Goal: Task Accomplishment & Management: Use online tool/utility

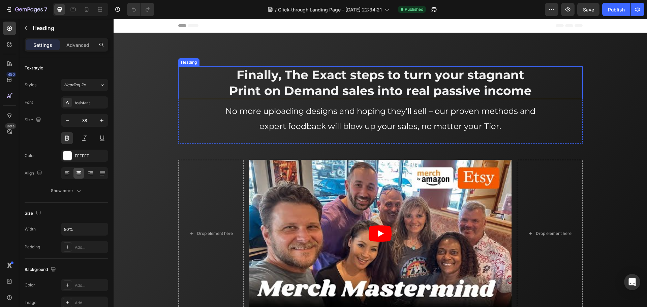
click at [333, 73] on span "Finally, The Exact steps to turn your stagnant Print on Demand sales into real …" at bounding box center [380, 82] width 303 height 31
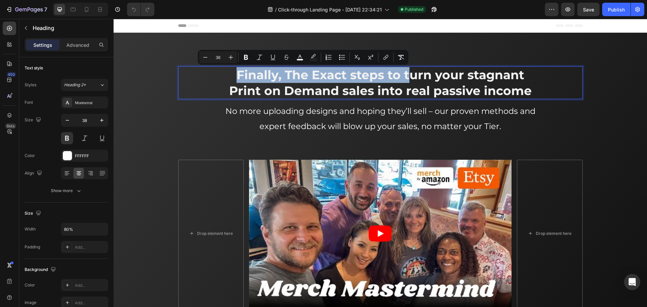
drag, startPoint x: 389, startPoint y: 73, endPoint x: 211, endPoint y: 77, distance: 178.4
click at [211, 77] on div "Finally, The Exact steps to turn your stagnant Print on Demand sales into real …" at bounding box center [380, 82] width 405 height 33
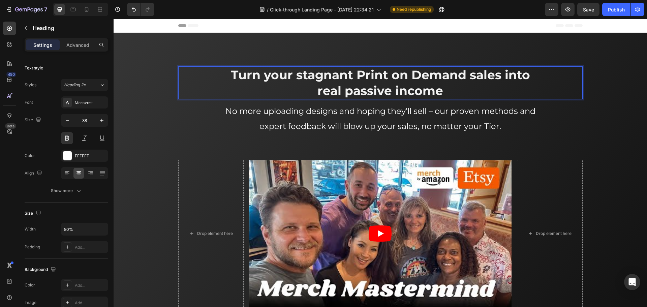
click at [449, 91] on p "Turn your stagnant Print on Demand sales into real passive income" at bounding box center [381, 82] width 322 height 31
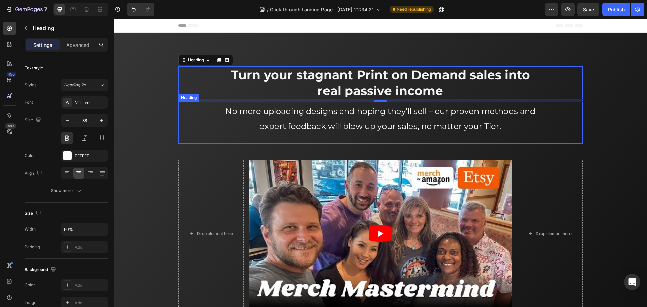
click at [367, 119] on h2 "No more uploading designs and hoping they’ll sell – our proven methods and expe…" at bounding box center [381, 118] width 324 height 32
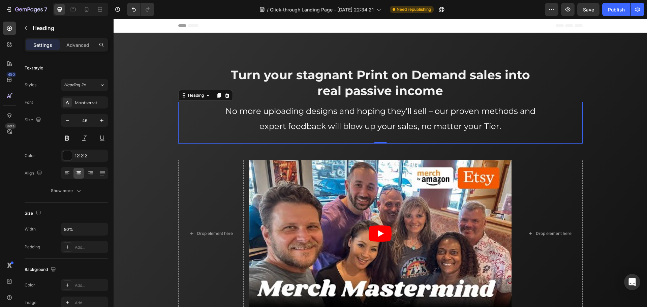
click at [367, 119] on h2 "No more uploading designs and hoping they’ll sell – our proven methods and expe…" at bounding box center [381, 118] width 324 height 32
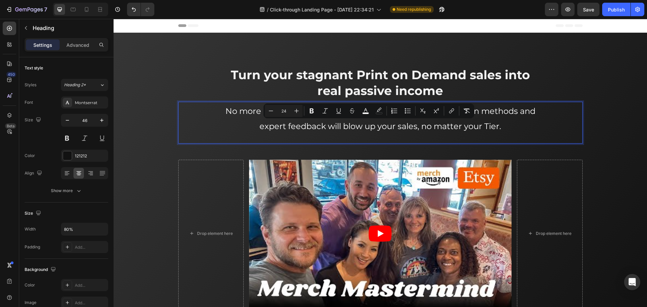
click at [366, 123] on span "No more uploading designs and hoping they’ll sell – our proven methods and expe…" at bounding box center [381, 118] width 310 height 25
drag, startPoint x: 326, startPoint y: 125, endPoint x: 372, endPoint y: 128, distance: 46.6
click at [372, 128] on span "No more uploading designs and hoping they’ll sell – our proven methods and expe…" at bounding box center [381, 118] width 310 height 25
click at [356, 127] on span "No more uploading designs and hoping they’ll sell – our proven methods and expe…" at bounding box center [381, 118] width 310 height 25
drag, startPoint x: 341, startPoint y: 126, endPoint x: 315, endPoint y: 135, distance: 27.1
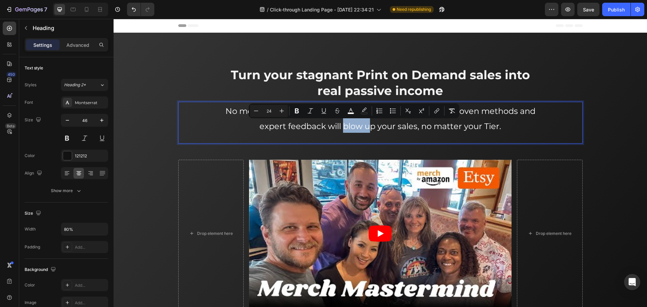
click at [370, 126] on span "No more uploading designs and hoping they’ll sell – our proven methods and expe…" at bounding box center [381, 118] width 310 height 25
click at [359, 124] on span "No more uploading designs and hoping they’ll sell – our proven methods and expe…" at bounding box center [381, 118] width 310 height 25
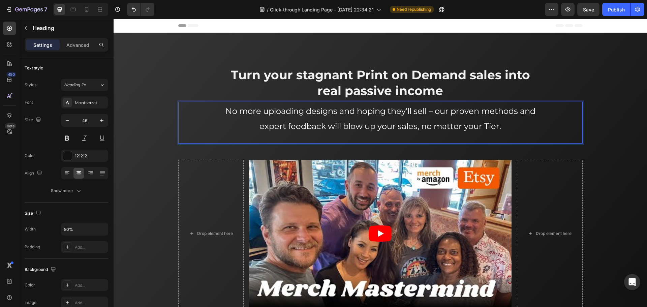
click at [520, 111] on span "No more uploading designs and hoping they’ll sell – our proven methods and expe…" at bounding box center [381, 118] width 310 height 25
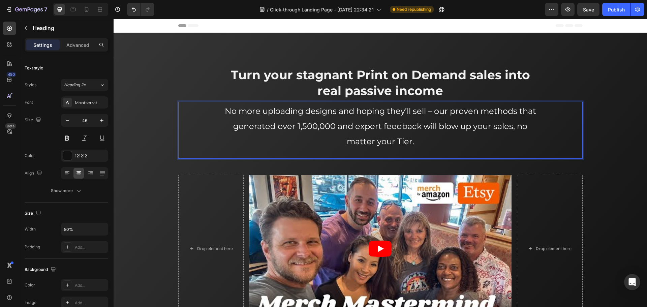
click at [294, 127] on span "No more uploading designs and hoping they’ll sell – our proven methods that gen…" at bounding box center [381, 126] width 312 height 40
click at [337, 127] on span "No more uploading designs and hoping they’ll sell – our proven methods that gen…" at bounding box center [381, 126] width 312 height 40
click at [377, 126] on span "No more uploading designs and hoping they’ll sell – our proven methods that gen…" at bounding box center [381, 126] width 312 height 40
click at [445, 138] on p "No more uploading designs and hoping they’ll sell – our proven methods that gen…" at bounding box center [381, 125] width 322 height 45
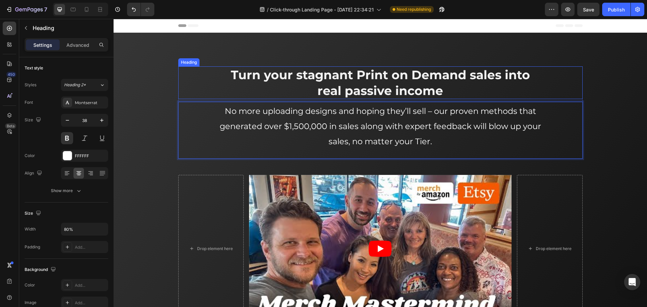
click at [312, 70] on span "Turn your stagnant Print on Demand sales into real passive income" at bounding box center [380, 82] width 299 height 31
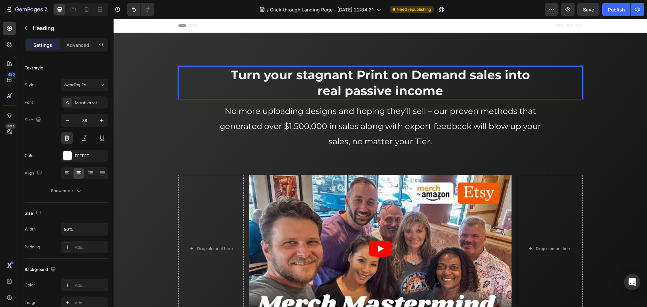
click at [320, 77] on span "Turn your stagnant Print on Demand sales into real passive income" at bounding box center [380, 82] width 299 height 31
click at [525, 105] on p "⁠⁠⁠⁠⁠⁠⁠ No more uploading designs and hoping they’ll sell – our proven methods …" at bounding box center [381, 125] width 322 height 45
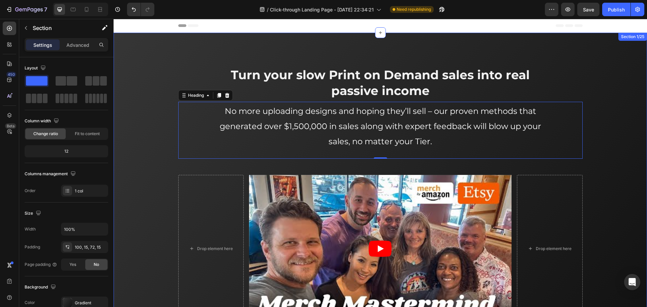
click at [622, 105] on div "⁠⁠⁠⁠⁠⁠⁠ Turn your slow Print on Demand sales into real passive income Heading ⁠…" at bounding box center [381, 194] width 524 height 256
click at [355, 128] on span "No more uploading designs and hoping they’ll sell – our proven methods that gen…" at bounding box center [381, 126] width 322 height 40
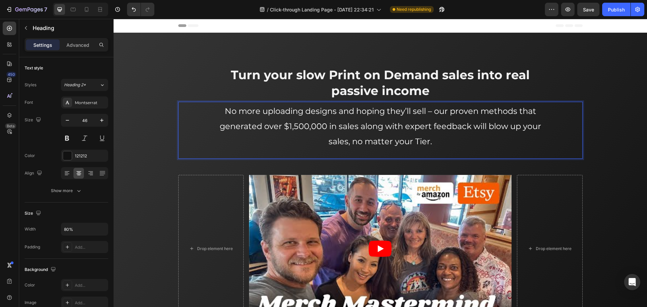
click at [353, 126] on span "No more uploading designs and hoping they’ll sell – our proven methods that gen…" at bounding box center [381, 126] width 322 height 40
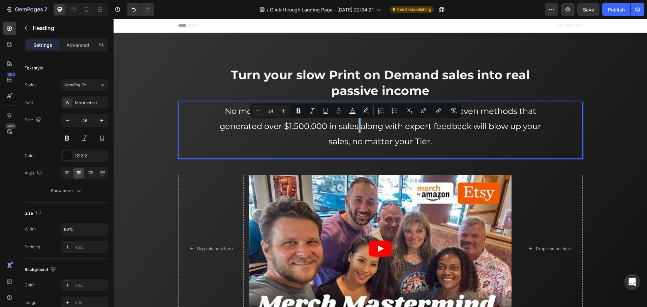
click at [356, 128] on span "No more uploading designs and hoping they’ll sell – our proven methods that gen…" at bounding box center [381, 126] width 322 height 40
drag, startPoint x: 356, startPoint y: 124, endPoint x: 325, endPoint y: 123, distance: 30.7
click at [325, 123] on span "No more uploading designs and hoping they’ll sell – our proven methods that gen…" at bounding box center [381, 126] width 322 height 40
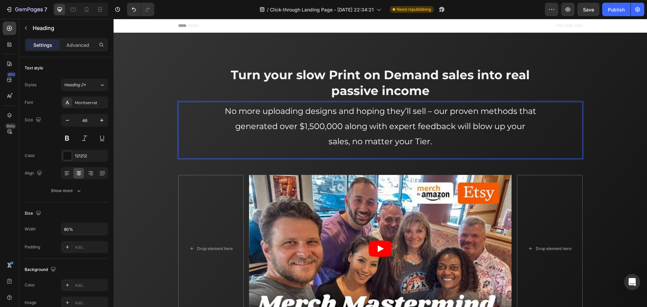
click at [434, 140] on p "No more uploading designs and hoping they’ll sell – our proven methods that gen…" at bounding box center [381, 125] width 322 height 45
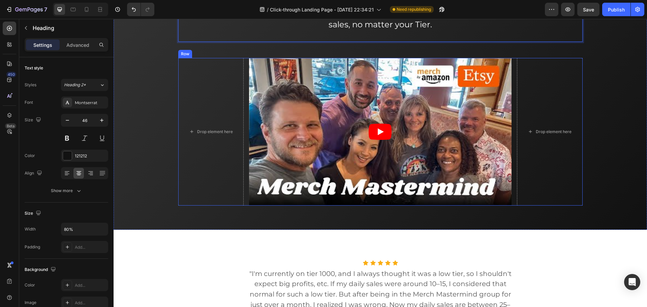
scroll to position [135, 0]
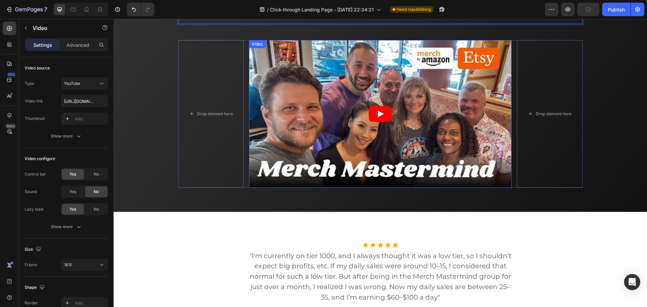
click at [420, 68] on article at bounding box center [380, 114] width 263 height 148
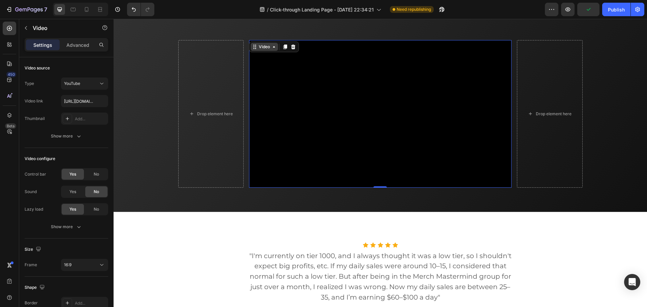
click at [264, 47] on div "Video" at bounding box center [265, 47] width 14 height 6
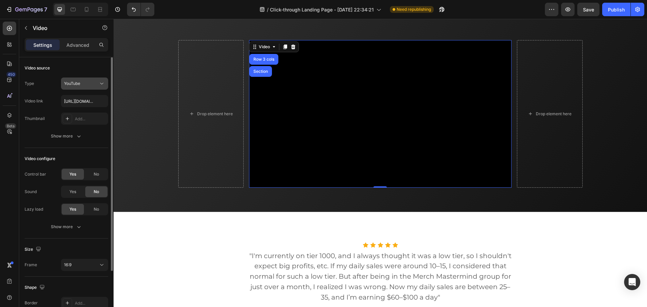
click at [77, 85] on span "YouTube" at bounding box center [72, 83] width 16 height 5
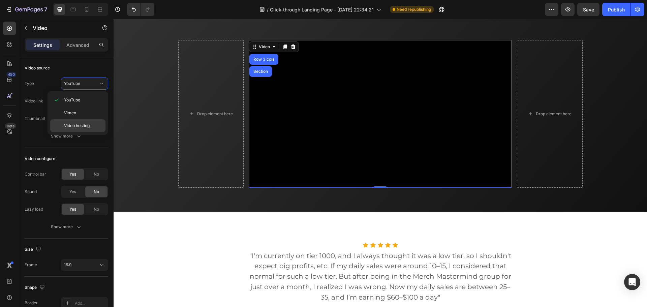
click at [83, 122] on div "Video hosting" at bounding box center [77, 125] width 55 height 13
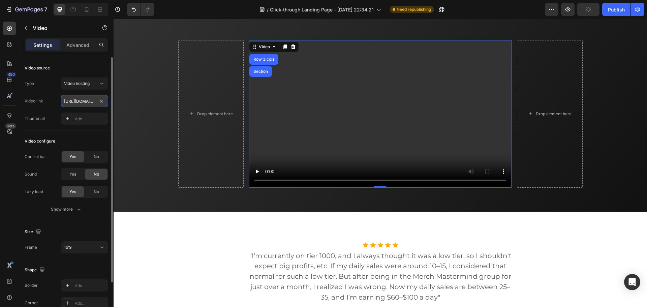
click at [90, 104] on input "[URL][DOMAIN_NAME]" at bounding box center [84, 101] width 47 height 12
click at [81, 103] on input "[URL][DOMAIN_NAME]" at bounding box center [84, 101] width 47 height 12
drag, startPoint x: 95, startPoint y: 101, endPoint x: 33, endPoint y: 103, distance: 61.7
click at [33, 103] on div "Video link [URL][DOMAIN_NAME]" at bounding box center [67, 101] width 84 height 12
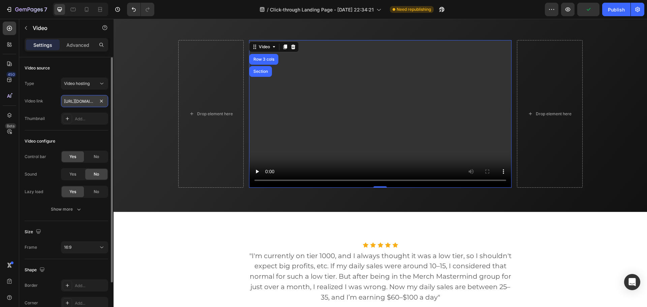
click at [81, 100] on input "[URL][DOMAIN_NAME]" at bounding box center [84, 101] width 47 height 12
click at [85, 99] on input "[URL][DOMAIN_NAME]" at bounding box center [84, 101] width 47 height 12
paste input "3ac92151b6614b579f7422661616558a"
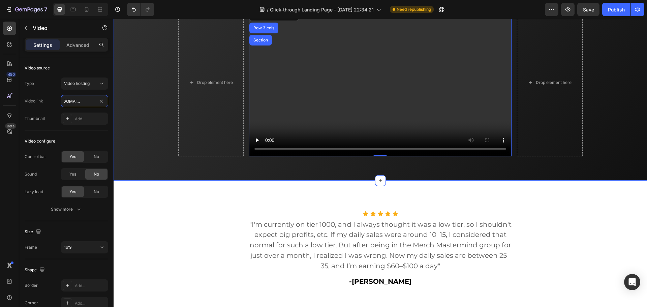
scroll to position [101, 0]
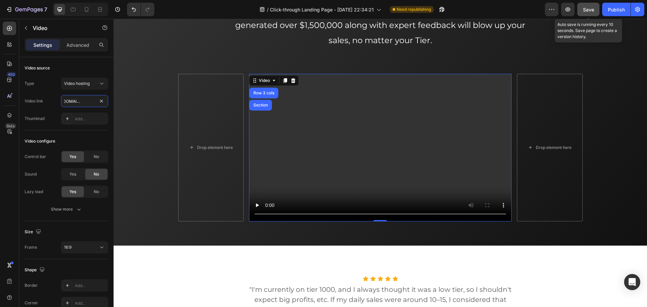
type input "[URL][DOMAIN_NAME]"
click at [595, 10] on button "Save" at bounding box center [589, 9] width 22 height 13
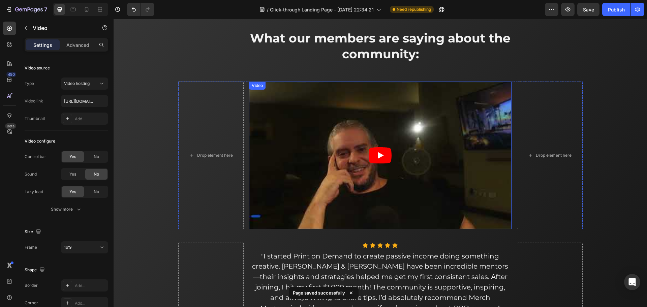
scroll to position [2259, 0]
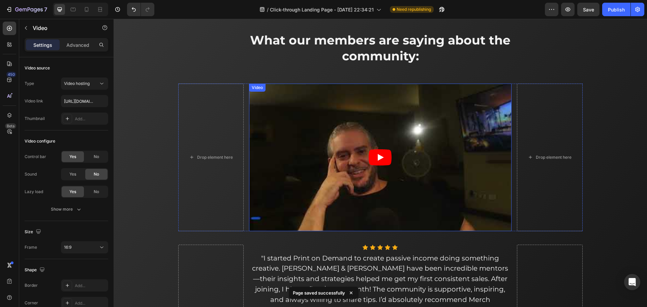
click at [297, 100] on article at bounding box center [380, 158] width 263 height 148
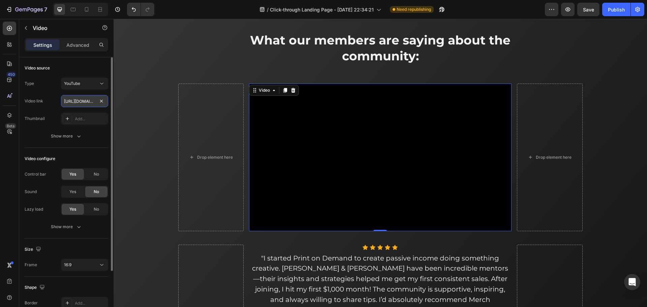
click at [86, 99] on input "[URL][DOMAIN_NAME]" at bounding box center [84, 101] width 47 height 12
click at [87, 83] on div "YouTube" at bounding box center [81, 84] width 34 height 6
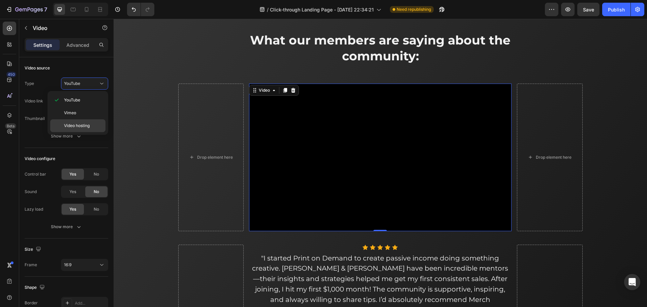
click at [92, 122] on div "Video hosting" at bounding box center [77, 125] width 55 height 13
type input "[URL][DOMAIN_NAME]"
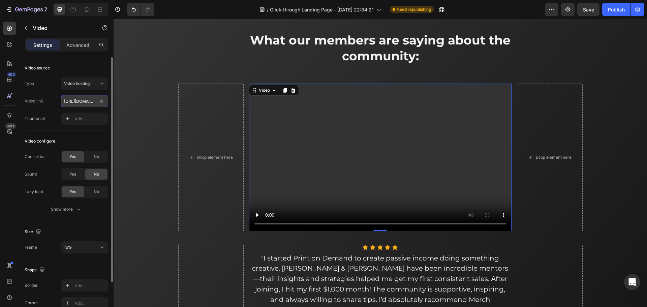
click at [86, 100] on input "[URL][DOMAIN_NAME]" at bounding box center [84, 101] width 47 height 12
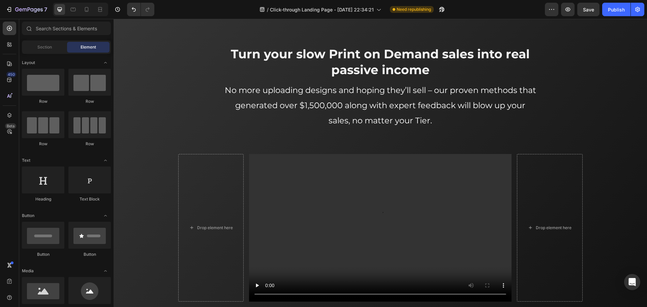
scroll to position [34, 0]
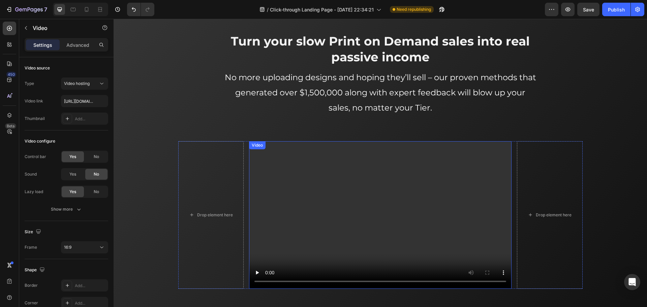
click at [360, 152] on video at bounding box center [380, 215] width 263 height 148
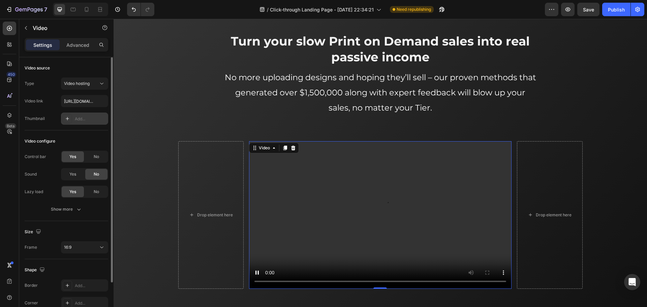
click at [87, 124] on div "Add..." at bounding box center [84, 119] width 47 height 12
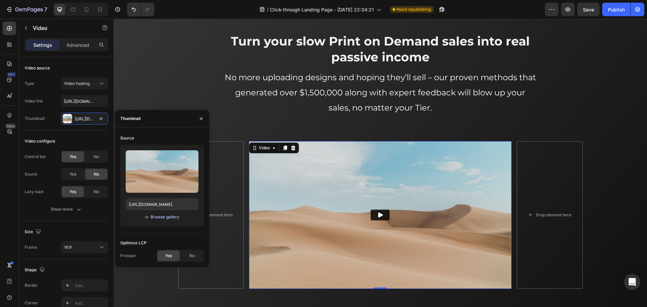
click at [176, 217] on div "Browse gallery" at bounding box center [165, 217] width 29 height 6
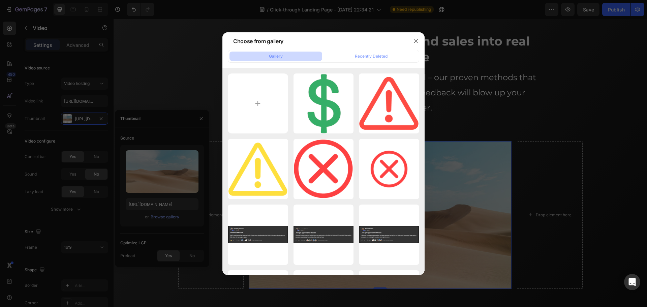
click at [177, 185] on div at bounding box center [323, 153] width 647 height 307
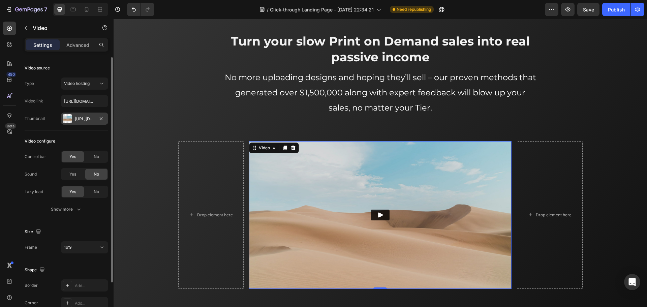
click at [89, 123] on div "[URL][DOMAIN_NAME]" at bounding box center [84, 119] width 47 height 12
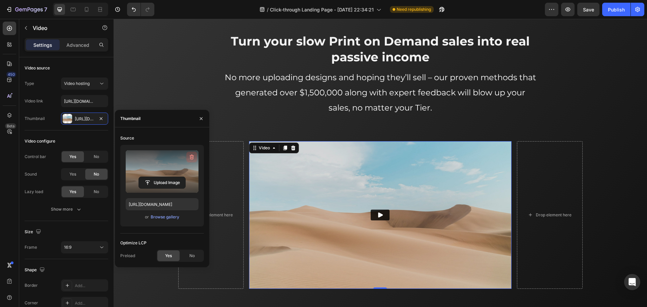
click at [192, 155] on icon "button" at bounding box center [192, 157] width 4 height 5
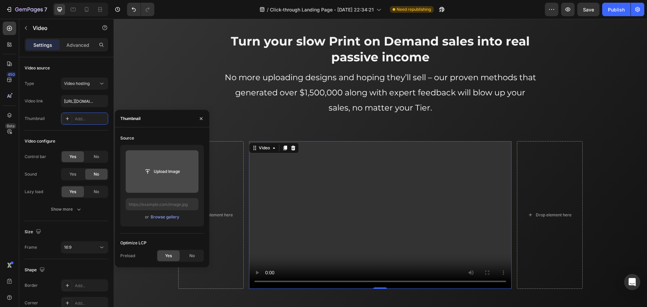
click at [171, 170] on input "file" at bounding box center [162, 171] width 47 height 11
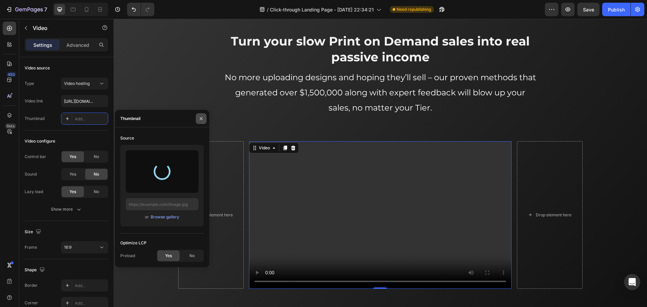
type input "[URL][DOMAIN_NAME]"
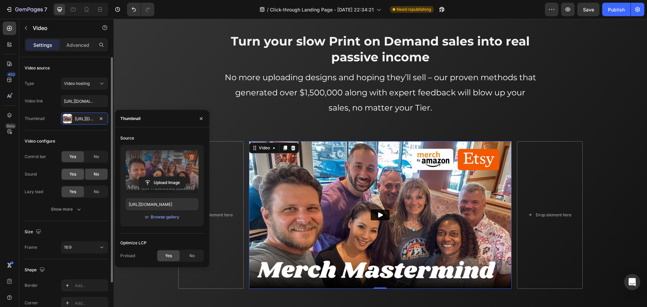
click at [73, 175] on span "Yes" at bounding box center [72, 174] width 7 height 6
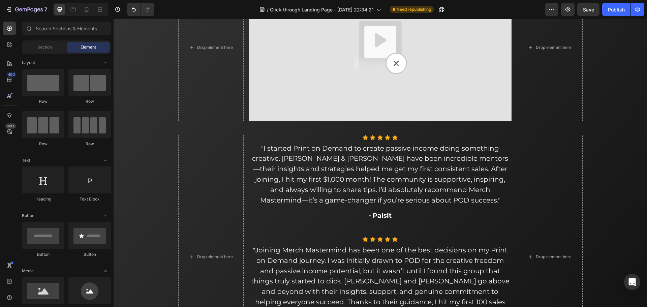
scroll to position [2285, 0]
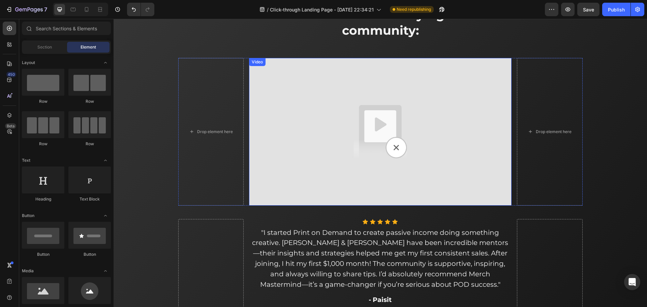
click at [390, 119] on img at bounding box center [380, 132] width 263 height 148
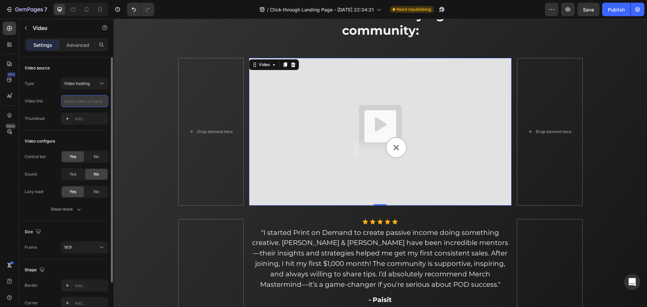
click at [82, 102] on input "text" at bounding box center [84, 101] width 47 height 12
paste input "[URL][DOMAIN_NAME]"
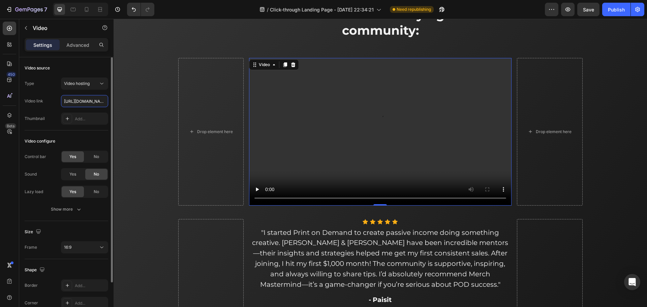
scroll to position [0, 124]
type input "[URL][DOMAIN_NAME]"
click at [90, 123] on div "Add..." at bounding box center [84, 119] width 47 height 12
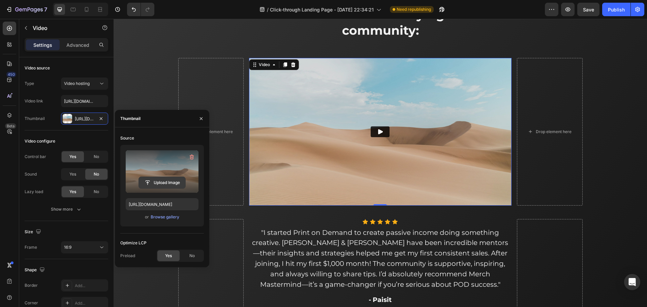
click at [164, 186] on input "file" at bounding box center [162, 182] width 47 height 11
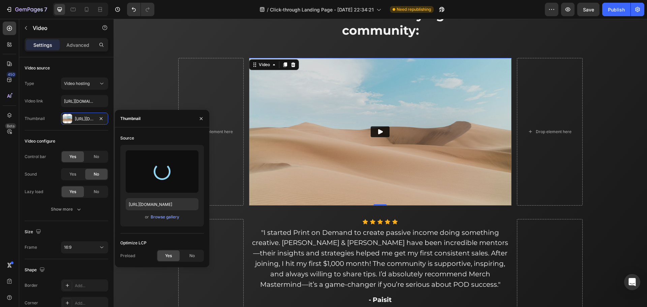
type input "[URL][DOMAIN_NAME]"
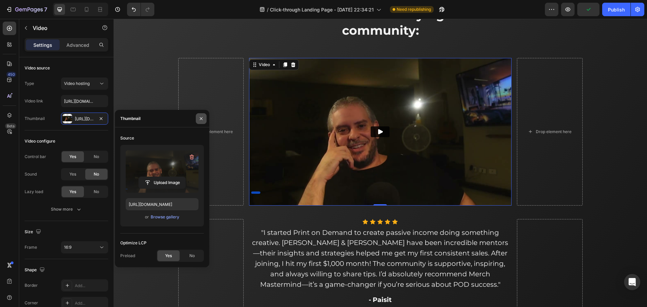
click at [201, 119] on icon "button" at bounding box center [201, 118] width 3 height 3
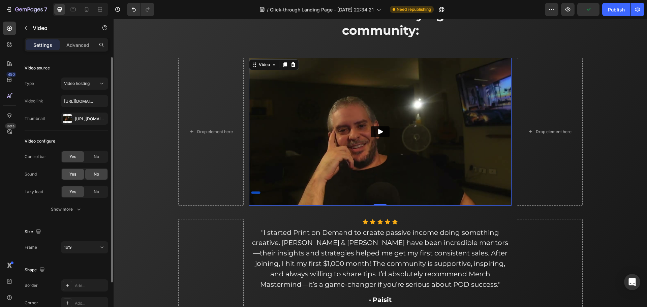
click at [80, 174] on div "Yes" at bounding box center [73, 174] width 22 height 11
click at [589, 10] on span "Save" at bounding box center [588, 10] width 11 height 6
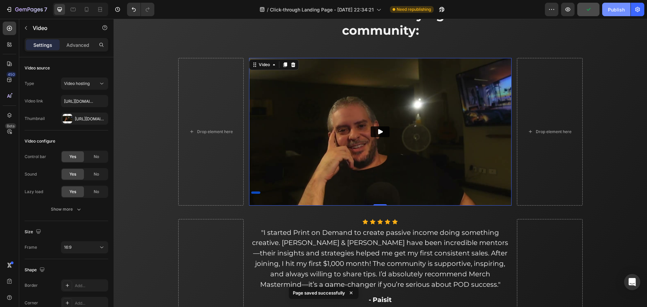
click at [611, 10] on div "Publish" at bounding box center [616, 9] width 17 height 7
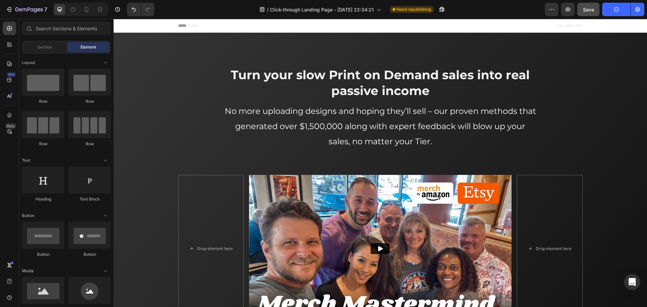
drag, startPoint x: 644, startPoint y: 51, endPoint x: 759, endPoint y: 35, distance: 115.7
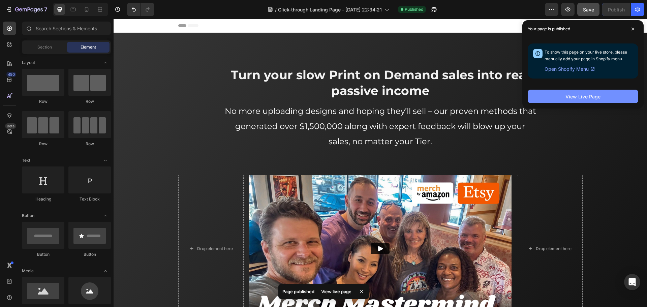
click at [602, 101] on button "View Live Page" at bounding box center [583, 96] width 111 height 13
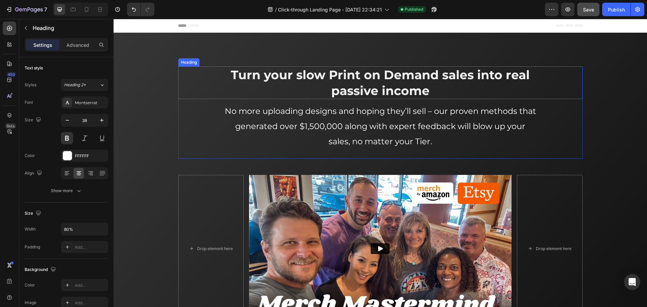
click at [335, 87] on span "Turn your slow Print on Demand sales into real passive income" at bounding box center [380, 82] width 299 height 31
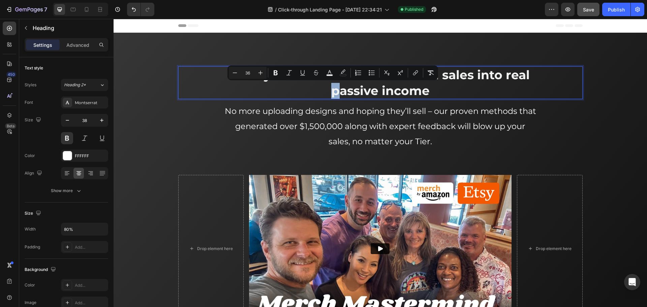
drag, startPoint x: 335, startPoint y: 93, endPoint x: 330, endPoint y: 93, distance: 4.4
click at [330, 93] on span "Turn your slow Print on Demand sales into real passive income" at bounding box center [380, 82] width 299 height 31
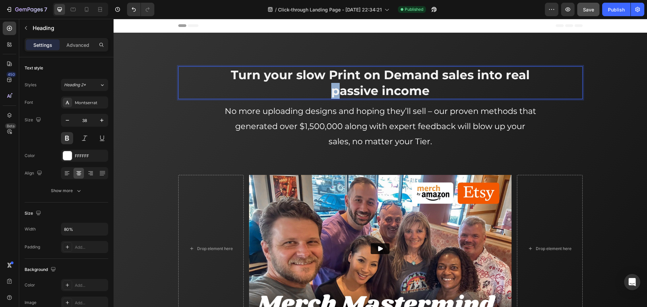
drag, startPoint x: 331, startPoint y: 94, endPoint x: 340, endPoint y: 92, distance: 8.6
click at [339, 92] on span "Turn your slow Print on Demand sales into real passive income" at bounding box center [380, 82] width 299 height 31
drag, startPoint x: 384, startPoint y: 87, endPoint x: 380, endPoint y: 87, distance: 3.7
click at [380, 87] on span "Turn your slow Print on Demand sales into real Passive income" at bounding box center [380, 82] width 299 height 31
click at [505, 77] on span "Turn your slow Print on Demand sales into real Passive Income" at bounding box center [380, 82] width 299 height 31
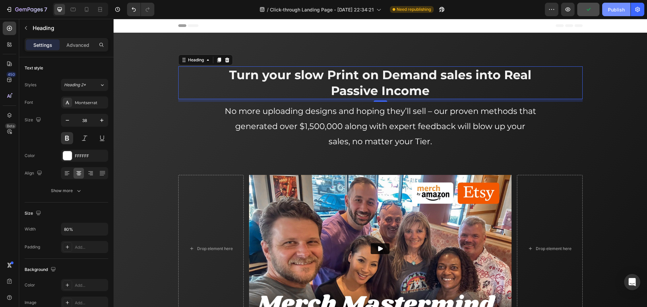
click at [613, 10] on div "Publish" at bounding box center [616, 9] width 17 height 7
click at [594, 16] on button "Save" at bounding box center [589, 9] width 22 height 13
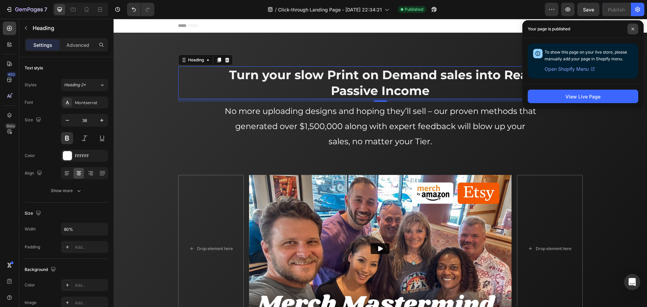
click at [629, 30] on span at bounding box center [633, 29] width 11 height 11
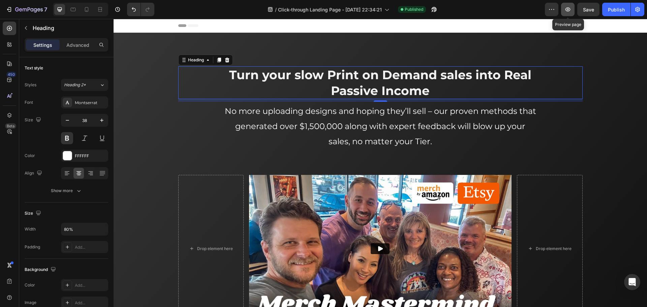
click at [572, 10] on icon "button" at bounding box center [568, 9] width 7 height 7
click at [502, 74] on span "Turn your slow Print on Demand sales into Real Passive Income" at bounding box center [380, 82] width 302 height 31
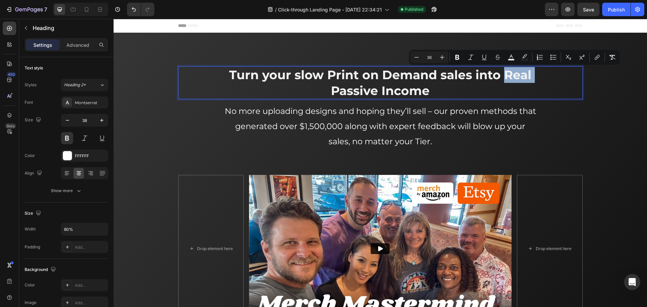
click at [509, 76] on span "Turn your slow Print on Demand sales into Real Passive Income" at bounding box center [380, 82] width 302 height 31
click at [509, 77] on span "Turn your slow Print on Demand sales into Real Passive Income" at bounding box center [380, 82] width 302 height 31
click at [508, 75] on span "Turn your slow Print on Demand sales into Real Passive Income" at bounding box center [380, 82] width 302 height 31
click at [505, 76] on span "Turn your slow Print on Demand sales into Real Passive Income" at bounding box center [380, 82] width 302 height 31
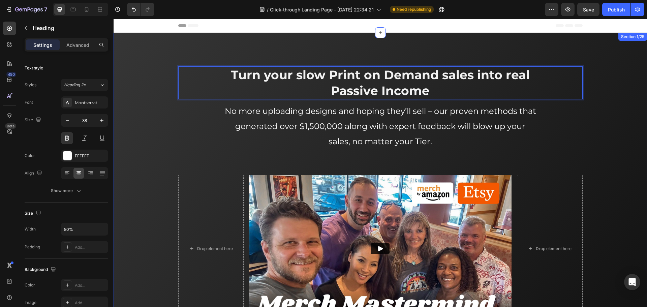
click at [610, 79] on div "Turn your slow Print on Demand sales into real Passive Income Heading 8 No more…" at bounding box center [381, 194] width 524 height 256
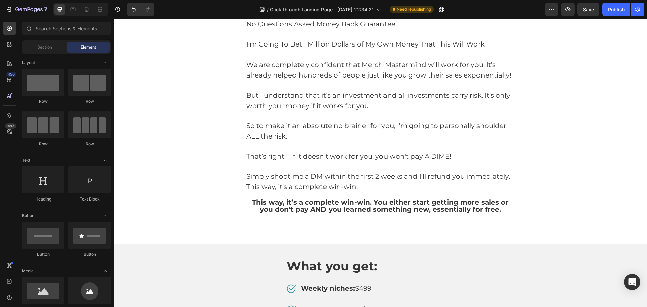
scroll to position [3881, 0]
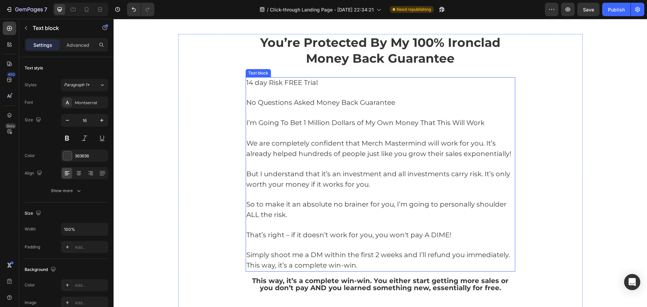
click at [290, 100] on span "No Questions Asked Money Back Guarantee" at bounding box center [321, 102] width 149 height 8
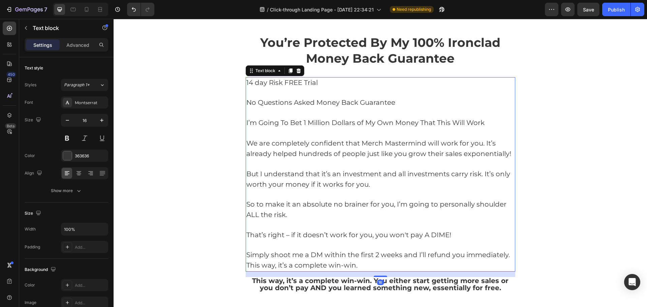
click at [280, 98] on p "No Questions Asked Money Back Guarantee" at bounding box center [381, 98] width 268 height 20
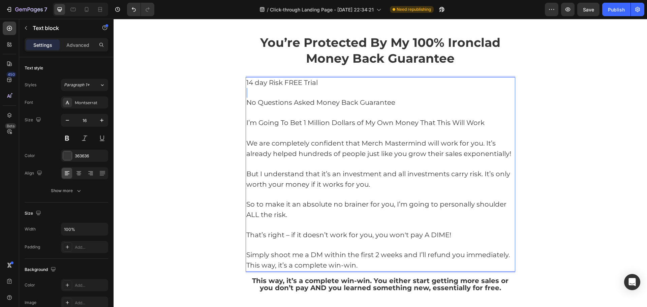
click at [280, 98] on p "⁠⁠⁠⁠⁠⁠⁠ No Questions Asked Money Back Guarantee" at bounding box center [381, 98] width 268 height 20
click at [350, 107] on p "No Questions Asked Money Back Guarantee" at bounding box center [381, 98] width 268 height 20
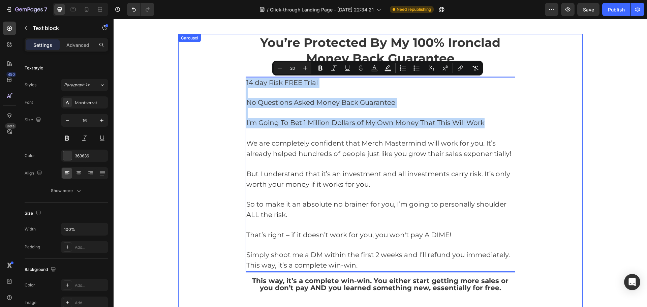
drag, startPoint x: 489, startPoint y: 123, endPoint x: 240, endPoint y: 83, distance: 251.3
click at [240, 83] on div "You’re Protected By My 100% Ironclad Money Back Guarantee Heading 14 day Risk F…" at bounding box center [380, 171] width 405 height 275
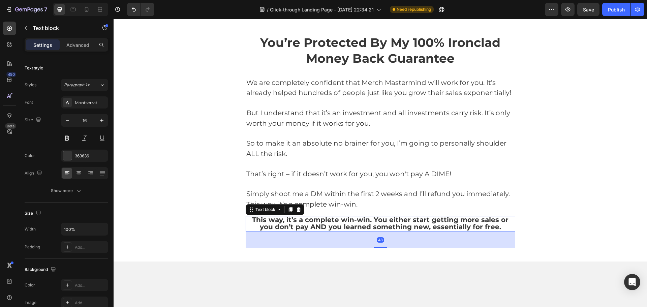
click at [373, 221] on span "This way, it’s a complete win-win. You either start getting more sales or you d…" at bounding box center [380, 224] width 257 height 16
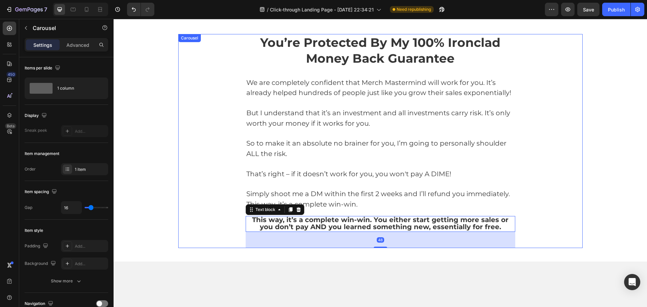
click at [543, 230] on div "You’re Protected By My 100% Ironclad Money Back Guarantee Heading We are comple…" at bounding box center [380, 141] width 405 height 214
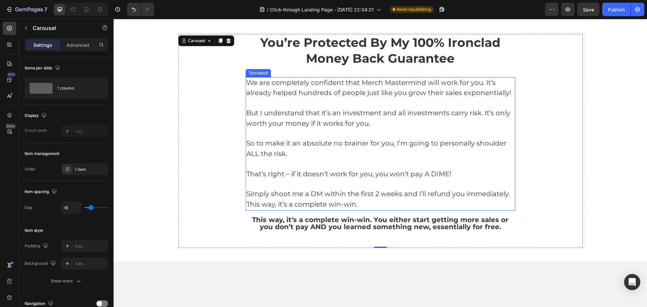
click at [362, 205] on p "Simply shoot me a DM within the first 2 weeks and I’ll refund you immediately. …" at bounding box center [381, 195] width 268 height 30
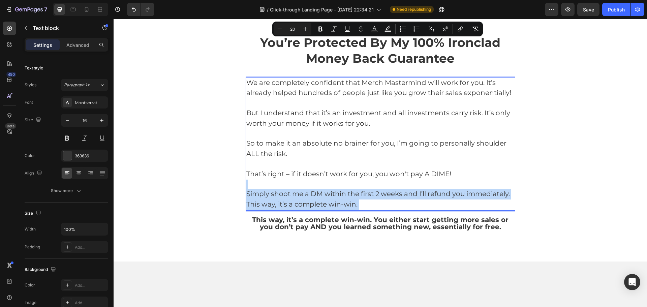
drag, startPoint x: 361, startPoint y: 205, endPoint x: 270, endPoint y: 205, distance: 91.0
click at [263, 207] on p "Simply shoot me a DM within the first 2 weeks and I’ll refund you immediately. …" at bounding box center [381, 195] width 268 height 30
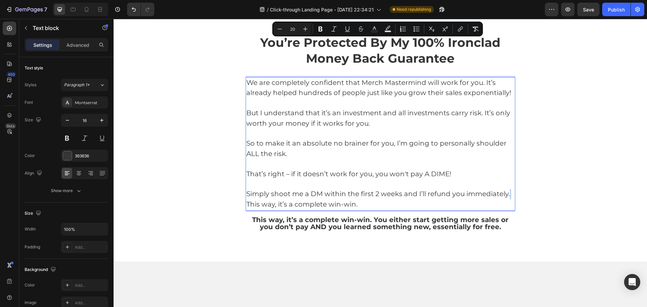
click at [294, 205] on span "This way, it’s a complete win-win." at bounding box center [302, 204] width 111 height 8
click at [365, 220] on span "This way, it’s a complete win-win. You either start getting more sales or you d…" at bounding box center [380, 224] width 257 height 16
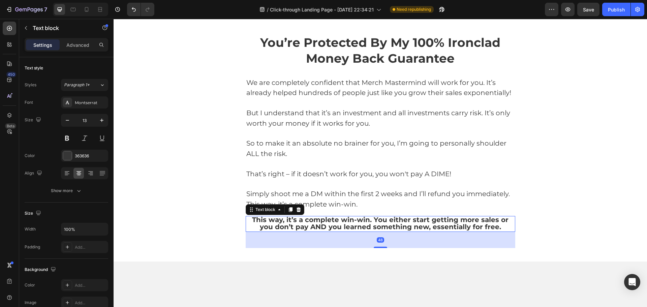
click at [364, 220] on span "This way, it’s a complete win-win. You either start getting more sales or you d…" at bounding box center [380, 224] width 257 height 16
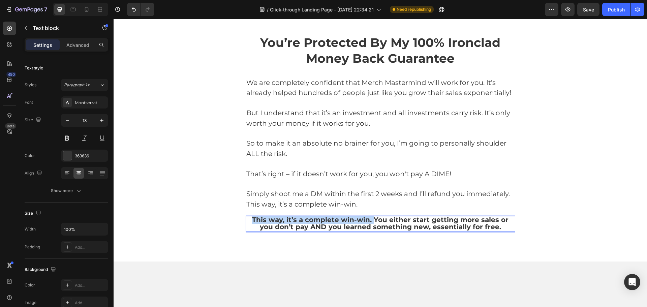
drag, startPoint x: 366, startPoint y: 220, endPoint x: 246, endPoint y: 220, distance: 119.4
click at [252, 220] on span "This way, it’s a complete win-win. You either start getting more sales or you d…" at bounding box center [380, 224] width 257 height 16
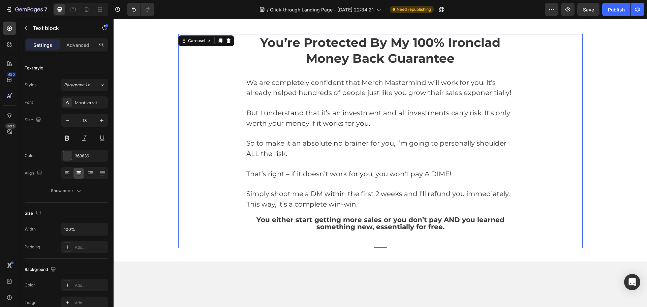
click at [537, 198] on div "You’re Protected By My 100% Ironclad Money Back Guarantee Heading We are comple…" at bounding box center [380, 141] width 405 height 214
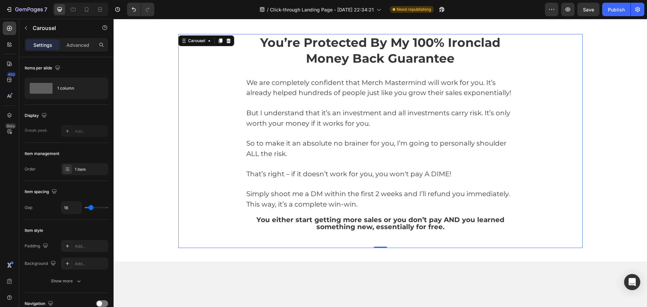
click at [579, 185] on div "You’re Protected By My 100% Ironclad Money Back Guarantee Heading We are comple…" at bounding box center [380, 141] width 405 height 214
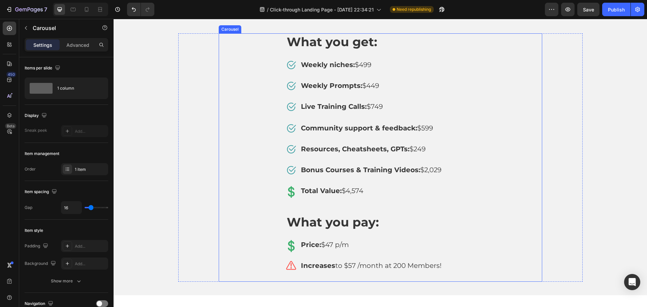
scroll to position [4083, 0]
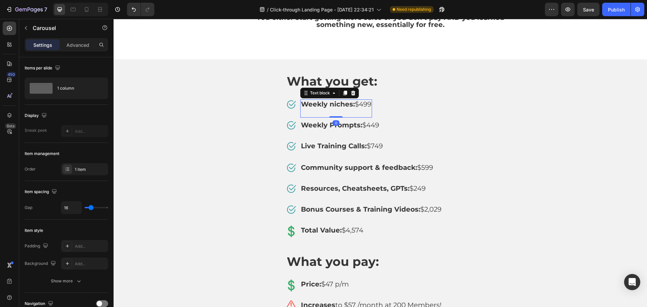
click at [351, 103] on strong "Weekly niches:" at bounding box center [328, 104] width 54 height 8
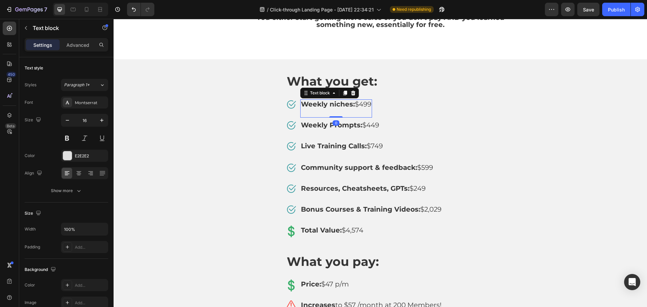
click at [353, 104] on span "Weekly niches: $499" at bounding box center [336, 104] width 70 height 8
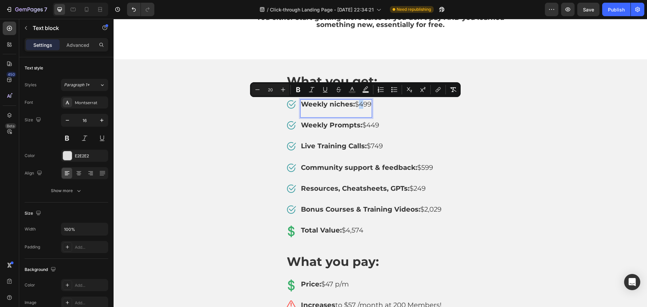
click at [354, 104] on span "Weekly niches: $499" at bounding box center [336, 104] width 70 height 8
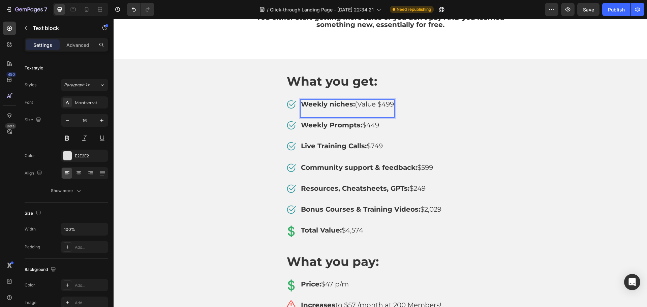
click at [352, 104] on span "Weekly niches: (Value $499" at bounding box center [347, 104] width 93 height 8
click at [387, 104] on span "Weekly niches (Value $499" at bounding box center [346, 104] width 91 height 8
click at [390, 104] on span "Weekly niches (Value $499" at bounding box center [346, 104] width 91 height 8
click at [359, 122] on strong "Weekly Prompts:" at bounding box center [331, 125] width 61 height 8
click at [359, 126] on strong "Weekly Prompts:" at bounding box center [331, 125] width 61 height 8
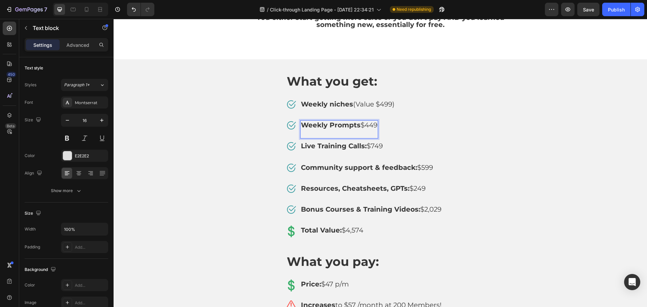
click at [359, 124] on span "Weekly Prompts $449" at bounding box center [339, 125] width 77 height 8
click at [362, 126] on span "Weekly Prompts $449" at bounding box center [339, 125] width 77 height 8
click at [398, 125] on span "Weekly Prompts (Value $449" at bounding box center [350, 125] width 99 height 8
click at [370, 145] on span "Live Training Calls: $749" at bounding box center [342, 146] width 82 height 8
click at [369, 145] on span "Live Training Calls: $749" at bounding box center [342, 146] width 82 height 8
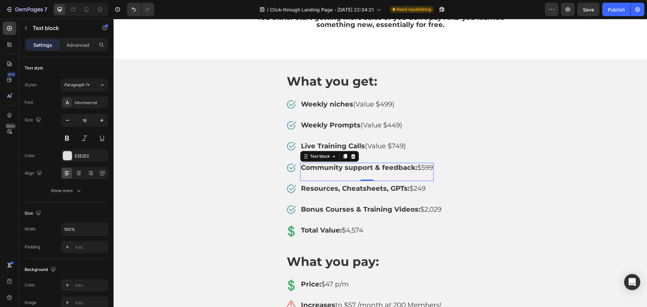
click at [422, 166] on span "Community support & feedback: $599" at bounding box center [367, 168] width 132 height 8
click at [416, 167] on span "Community support & feedback: $599" at bounding box center [367, 168] width 132 height 8
click at [415, 168] on span "Community support & feedback $599" at bounding box center [366, 168] width 131 height 8
click at [416, 168] on span "Community support & feedback $599" at bounding box center [366, 168] width 131 height 8
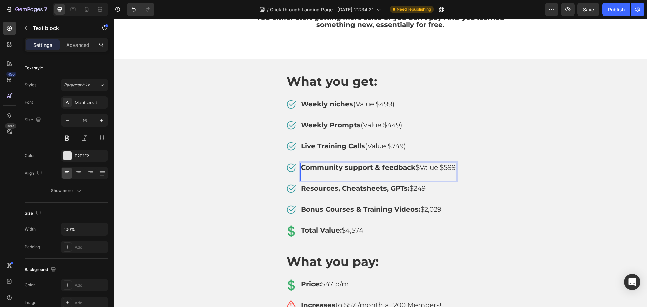
click at [453, 167] on span "Community support & feedback $Value $599" at bounding box center [378, 168] width 155 height 8
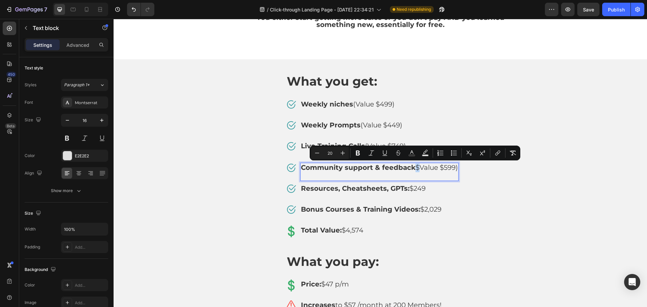
click at [414, 170] on p "Community support & feedback $Value $599)" at bounding box center [379, 172] width 157 height 17
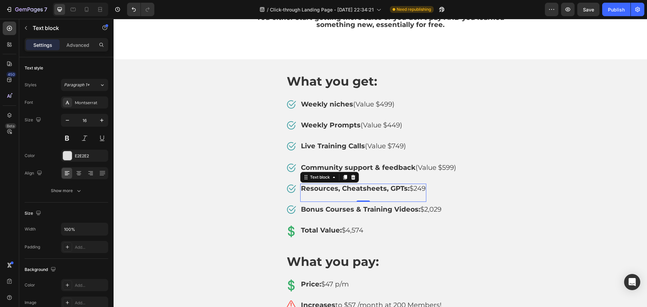
click at [413, 190] on span "Resources, Cheatsheets, GPTs: $249" at bounding box center [363, 188] width 125 height 8
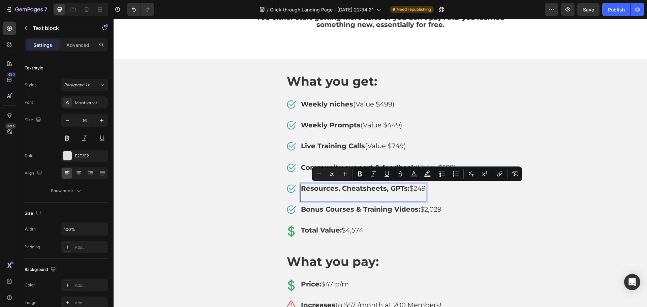
click at [408, 189] on span "Resources, Cheatsheets, GPTs: $249" at bounding box center [363, 188] width 125 height 8
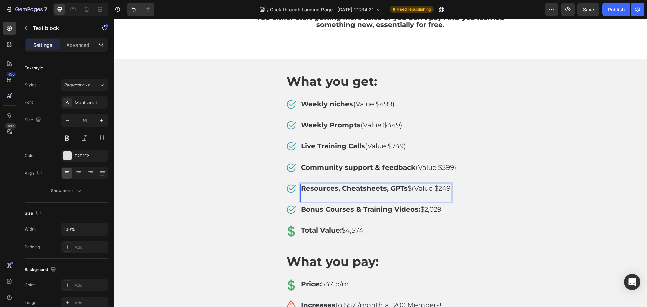
click at [449, 190] on span "Resources, Cheatsheets, GPTs $(Value $249" at bounding box center [376, 188] width 150 height 8
click at [422, 208] on span "Bonus Courses & Training Videos: $2,029" at bounding box center [371, 209] width 141 height 8
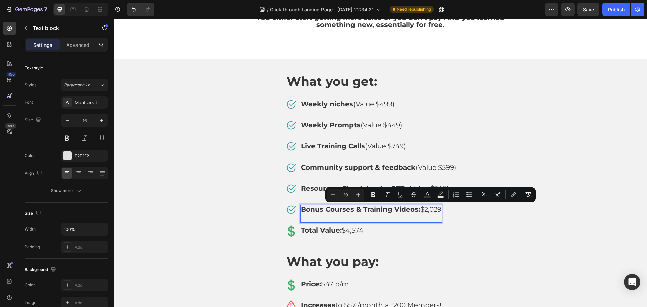
click at [417, 209] on span "Bonus Courses & Training Videos: $2,029" at bounding box center [371, 209] width 141 height 8
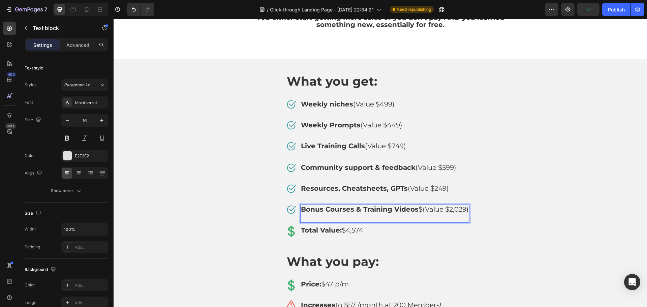
click at [421, 207] on span "Bonus Courses & Training Videos $(Value $2,029)" at bounding box center [385, 209] width 168 height 8
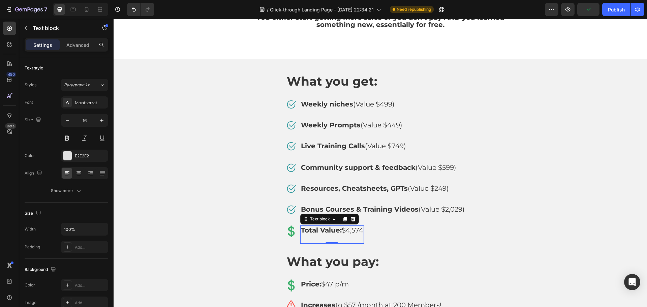
click at [362, 231] on span "Total Value: $4,574" at bounding box center [332, 230] width 62 height 8
click at [338, 231] on strong "Total Value:" at bounding box center [321, 230] width 41 height 8
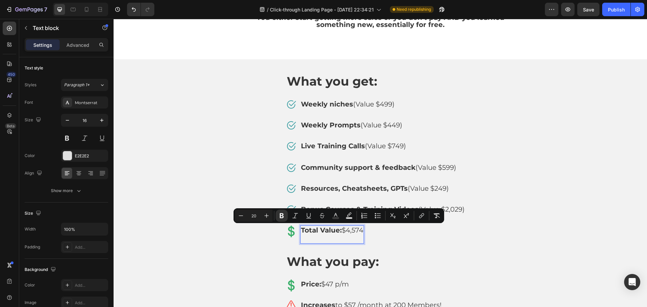
click at [339, 231] on strong "Total Value:" at bounding box center [321, 230] width 41 height 8
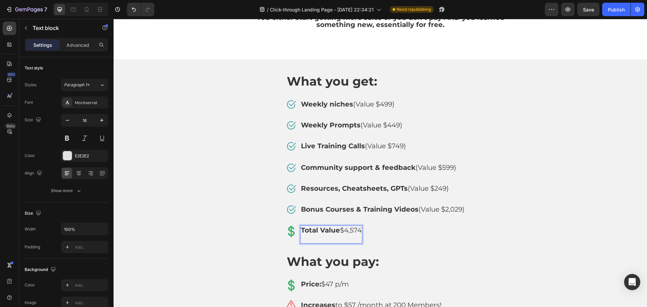
click at [342, 230] on span "Total Value $4,574" at bounding box center [331, 230] width 61 height 8
click at [405, 229] on div "Image Total Value (Value $4,574) Text block Row 8" at bounding box center [380, 235] width 189 height 18
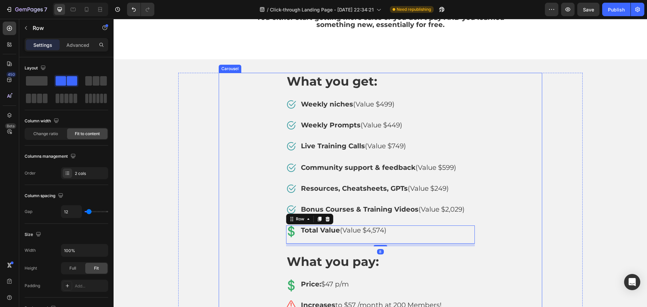
click at [509, 227] on div "What you get: Heading Image Weekly niches (Value $499) Text block Row Image Wee…" at bounding box center [381, 197] width 324 height 249
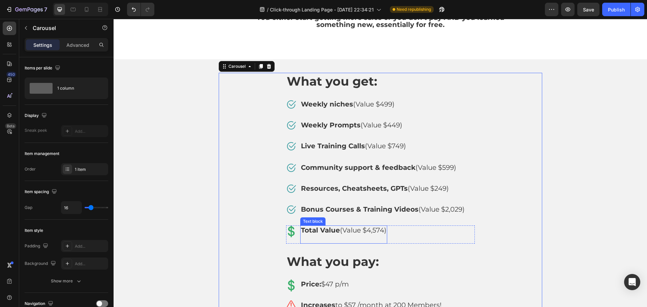
click at [351, 233] on span "Total Value (Value $4,574)" at bounding box center [344, 230] width 86 height 8
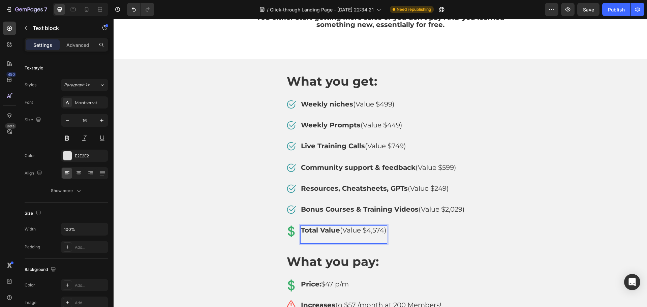
click at [355, 228] on span "Total Value (Value $4,574)" at bounding box center [344, 230] width 86 height 8
click at [364, 232] on span "Total Value $4,574)" at bounding box center [332, 230] width 63 height 8
click at [336, 231] on strong "Total Value" at bounding box center [320, 230] width 39 height 8
click at [363, 229] on span "Total Value: $4,574)" at bounding box center [333, 230] width 65 height 8
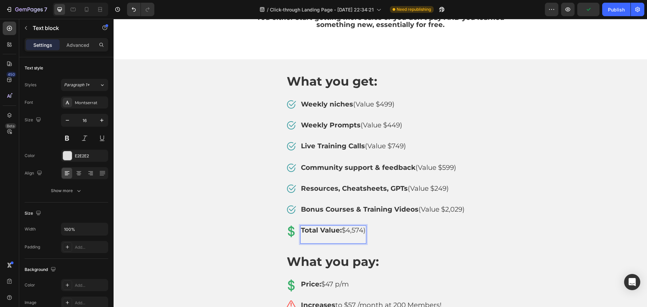
click at [366, 232] on span "Total Value: $4,574)" at bounding box center [333, 230] width 65 height 8
click at [367, 232] on div "Total Value: $4,574)" at bounding box center [333, 235] width 66 height 18
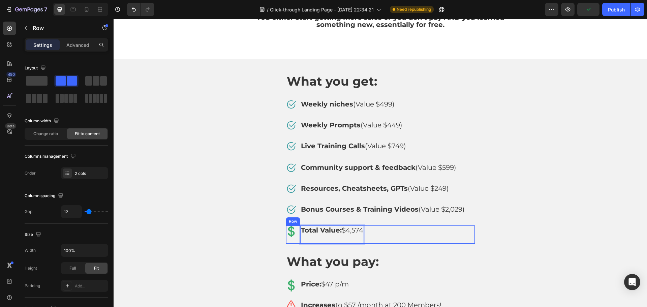
click at [396, 229] on div "Image Total Value: $4,574 Text block 0 Row" at bounding box center [380, 235] width 189 height 18
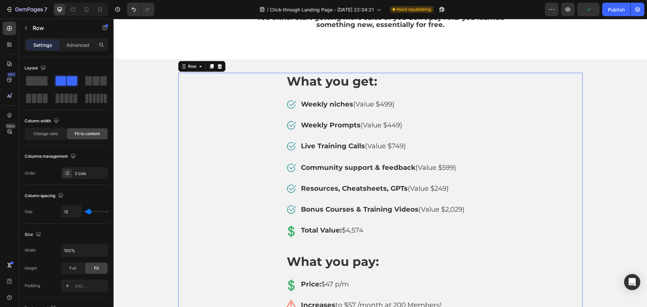
click at [548, 221] on div "What you get: Heading Image Weekly niches (Value $499) Text block Row Image Wee…" at bounding box center [380, 197] width 405 height 249
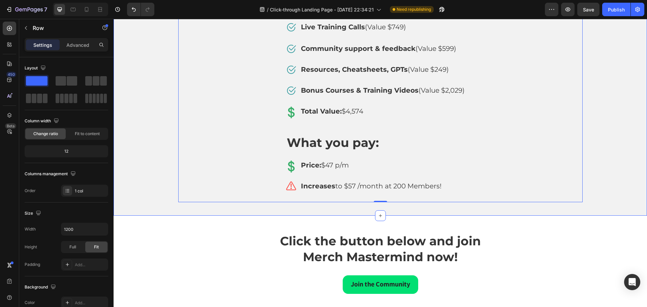
scroll to position [4218, 0]
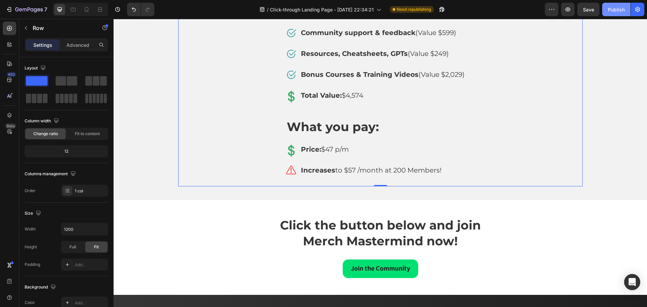
click at [615, 9] on div "Publish" at bounding box center [616, 9] width 17 height 7
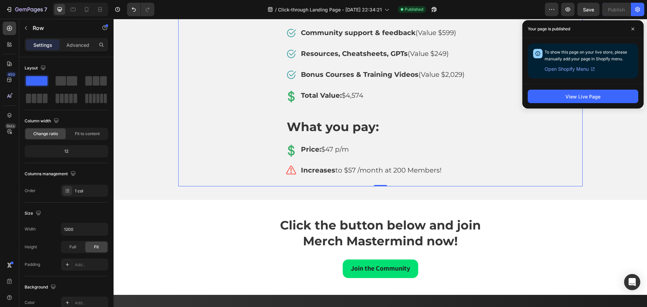
click at [576, 104] on div "View Live Page" at bounding box center [583, 96] width 121 height 25
click at [577, 99] on div "View Live Page" at bounding box center [583, 96] width 35 height 7
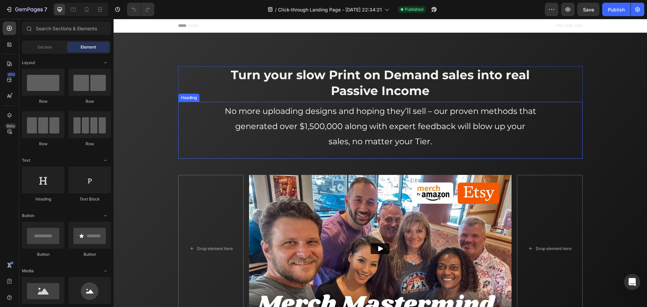
click at [379, 131] on span "No more uploading designs and hoping they’ll sell – our proven methods that gen…" at bounding box center [381, 126] width 312 height 40
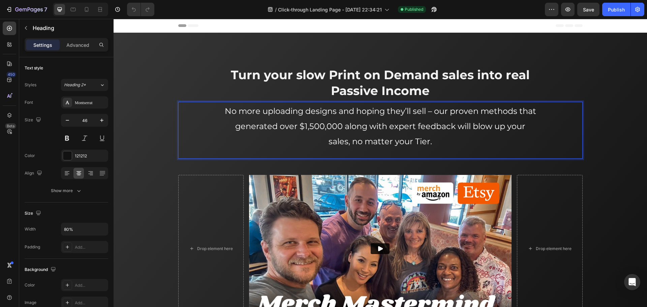
click at [343, 125] on span "No more uploading designs and hoping they’ll sell – our proven methods that gen…" at bounding box center [381, 126] width 312 height 40
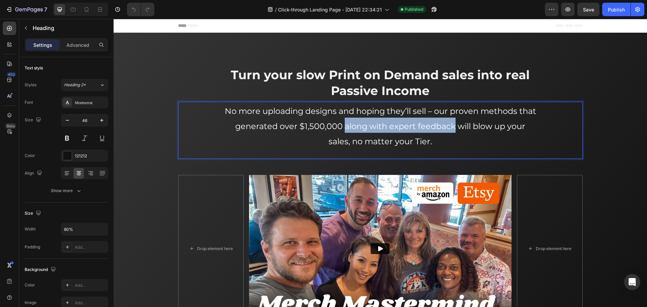
drag, startPoint x: 341, startPoint y: 125, endPoint x: 451, endPoint y: 128, distance: 110.3
click at [451, 128] on span "No more uploading designs and hoping they’ll sell – our proven methods that gen…" at bounding box center [381, 126] width 312 height 40
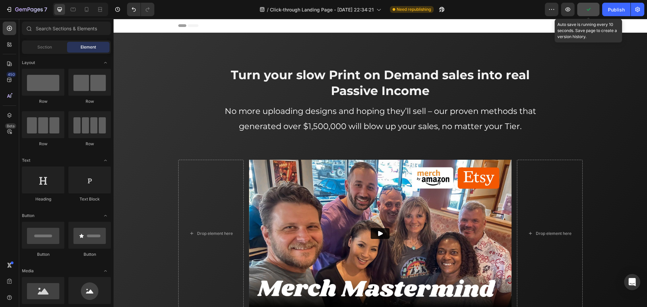
click at [588, 9] on icon "button" at bounding box center [588, 9] width 7 height 7
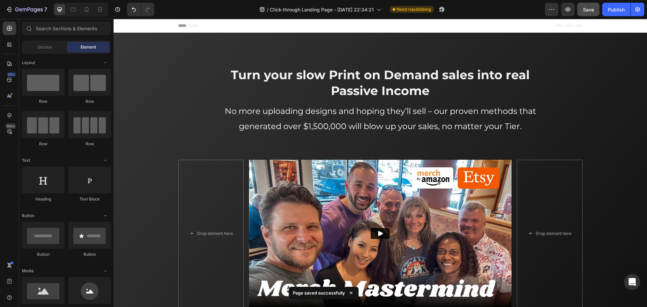
click at [597, 10] on button "Save" at bounding box center [589, 9] width 22 height 13
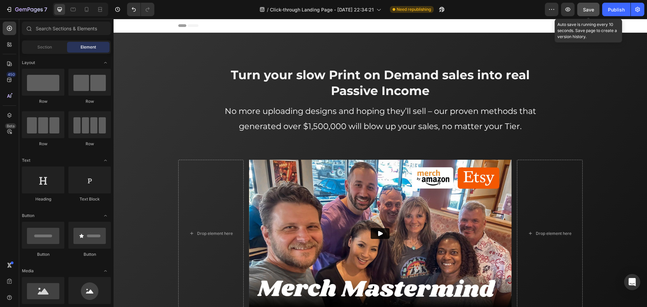
click at [597, 7] on button "Save" at bounding box center [589, 9] width 22 height 13
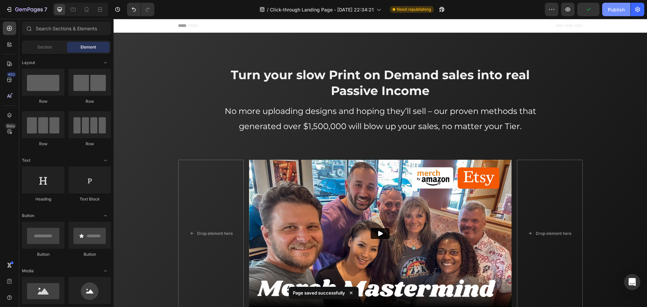
click at [615, 11] on div "Publish" at bounding box center [616, 9] width 17 height 7
